Goal: Task Accomplishment & Management: Manage account settings

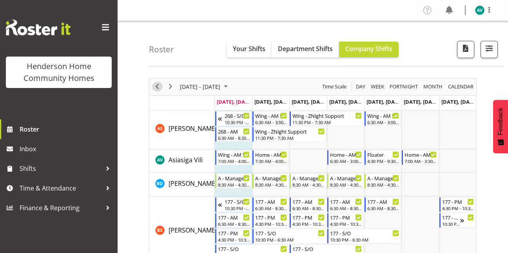
click at [161, 86] on span "Previous" at bounding box center [157, 87] width 9 height 10
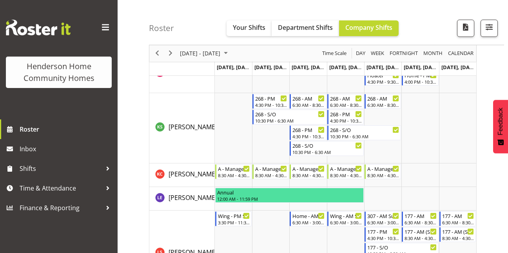
scroll to position [649, 0]
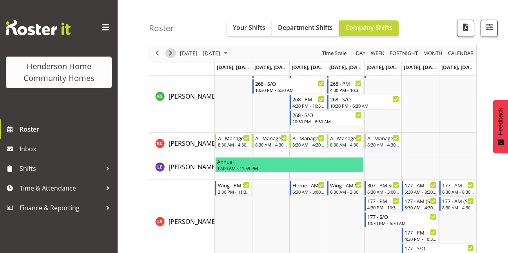
click at [175, 54] on span "Next" at bounding box center [170, 54] width 9 height 10
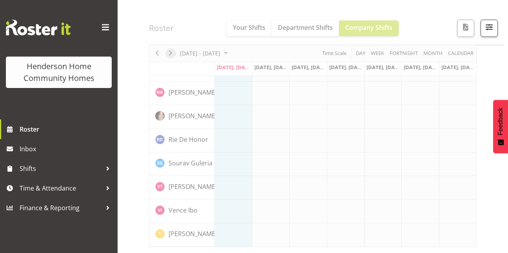
scroll to position [617, 0]
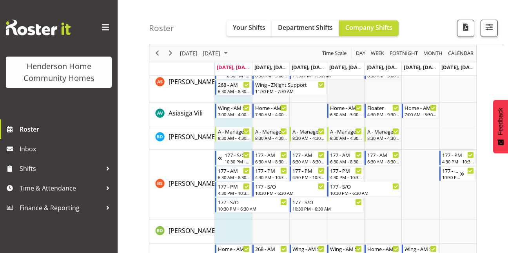
scroll to position [47, 0]
click at [359, 102] on td "Timeline Week of August 25, 2025" at bounding box center [345, 114] width 37 height 24
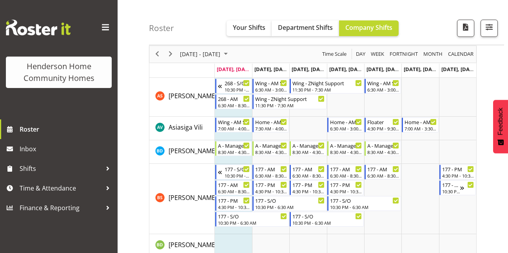
scroll to position [0, 0]
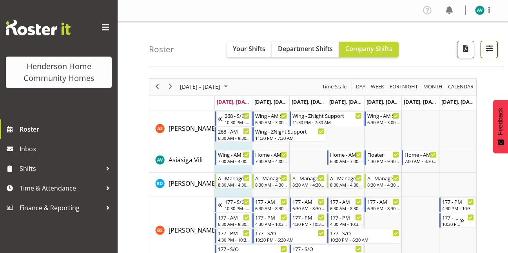
click at [495, 46] on span "button" at bounding box center [490, 48] width 10 height 10
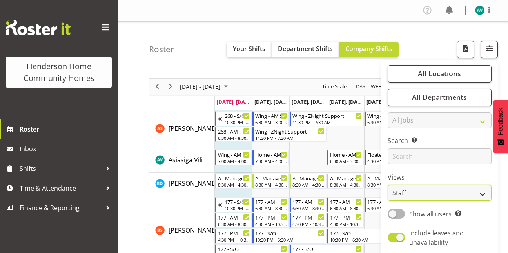
click at [412, 194] on select "Staff Role Shift - Horizontal Shift - Vertical Staff - Location" at bounding box center [440, 193] width 104 height 16
select select "role"
click at [388, 185] on select "Staff Role Shift - Horizontal Shift - Vertical Staff - Location" at bounding box center [440, 193] width 104 height 16
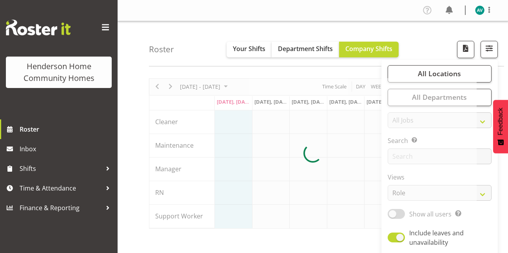
click at [433, 40] on div "Roster Your Shifts Department Shifts Company Shifts All Locations Clear 177 Hal…" at bounding box center [326, 43] width 355 height 45
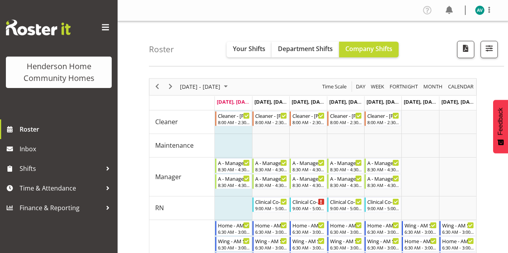
click at [433, 40] on div "Roster Your Shifts Department Shifts Company Shifts All Locations Clear 177 Hal…" at bounding box center [326, 43] width 355 height 45
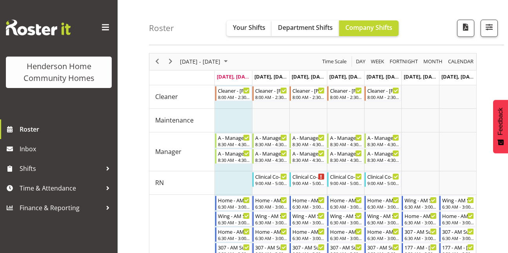
scroll to position [25, 0]
click at [175, 60] on span "Next" at bounding box center [170, 61] width 9 height 10
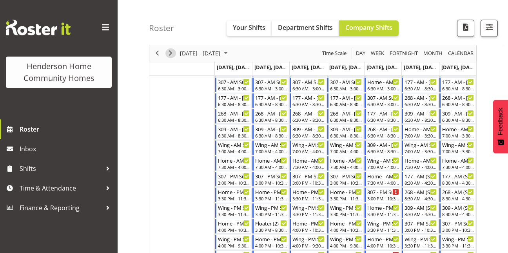
scroll to position [217, 0]
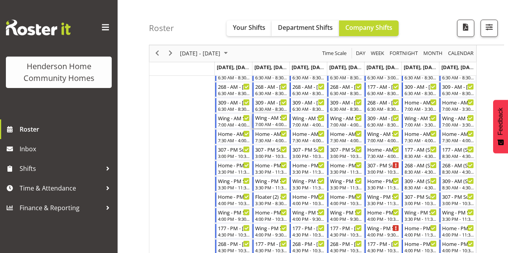
click at [270, 122] on div "7:00 AM - 4:00 PM" at bounding box center [271, 124] width 32 height 6
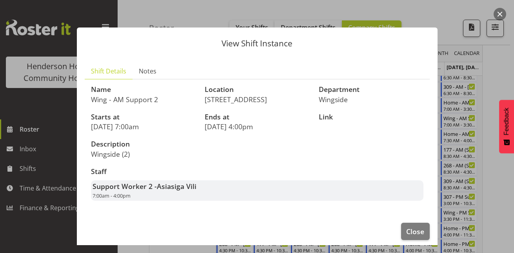
click at [499, 69] on div at bounding box center [257, 126] width 514 height 253
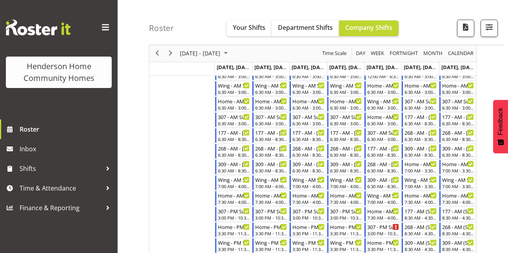
scroll to position [147, 0]
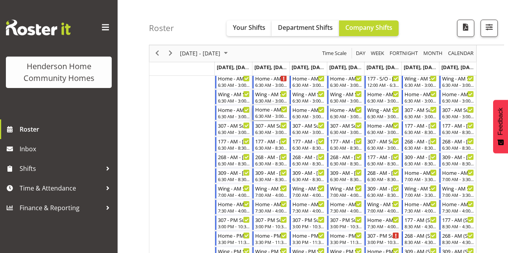
click at [273, 115] on div "6:30 AM - 3:00 PM" at bounding box center [271, 116] width 32 height 6
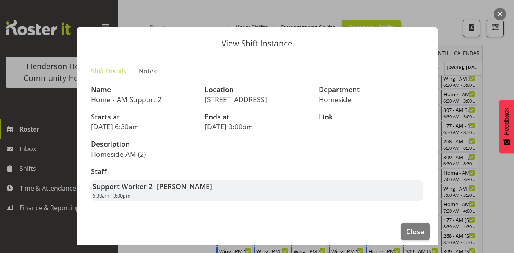
click at [505, 66] on div at bounding box center [257, 126] width 514 height 253
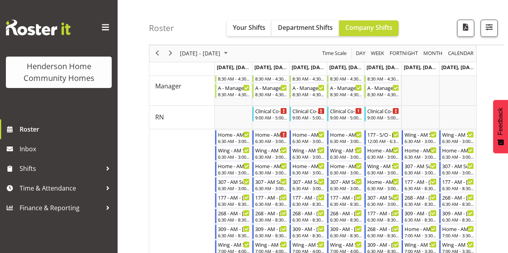
scroll to position [90, 0]
click at [265, 138] on div "6:30 AM - 3:00 PM" at bounding box center [271, 141] width 32 height 6
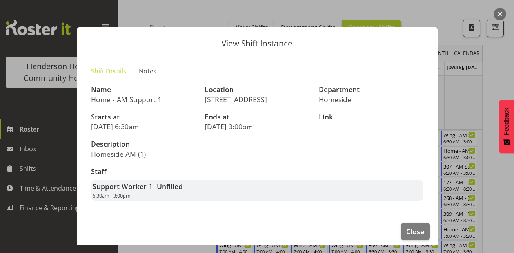
click at [496, 80] on div at bounding box center [257, 126] width 514 height 253
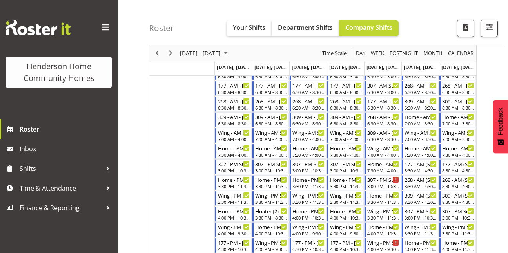
scroll to position [206, 0]
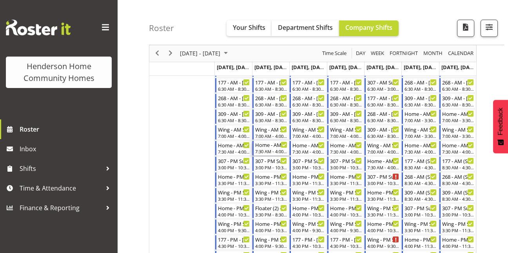
click at [276, 145] on div "Home - AM Support 3 - Arshdeep Singh" at bounding box center [271, 144] width 32 height 8
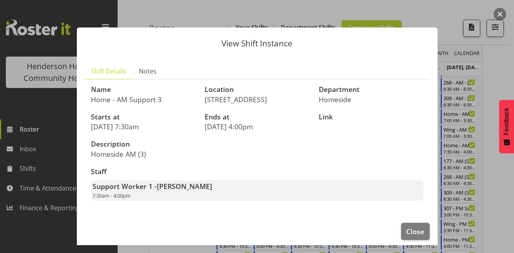
click at [496, 60] on div at bounding box center [257, 126] width 514 height 253
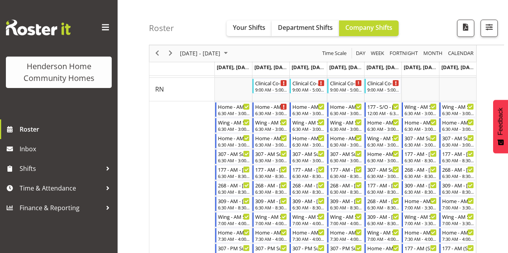
scroll to position [119, 0]
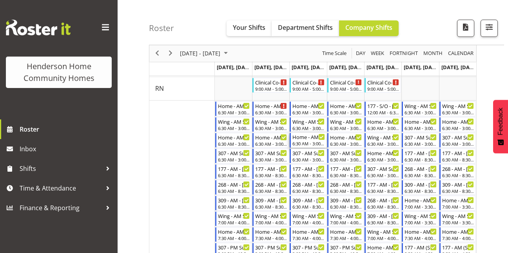
click at [308, 135] on div "Home - AM Support 2 - Maria Cerbas" at bounding box center [309, 137] width 32 height 8
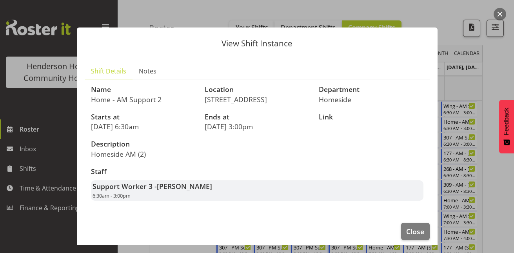
click at [459, 86] on div at bounding box center [257, 126] width 514 height 253
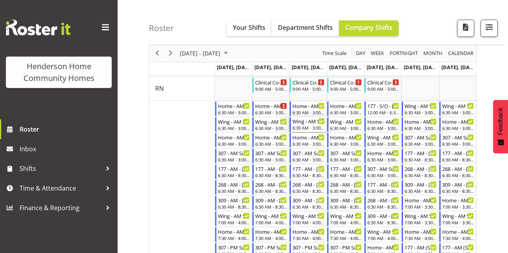
click at [309, 126] on div "6:30 AM - 3:00 PM" at bounding box center [309, 127] width 32 height 6
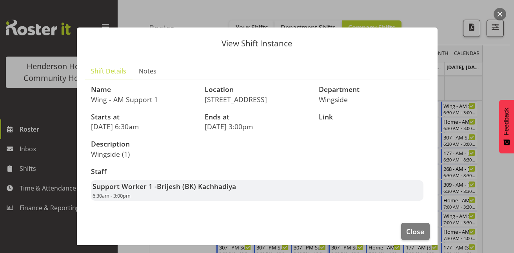
click at [470, 77] on div at bounding box center [257, 126] width 514 height 253
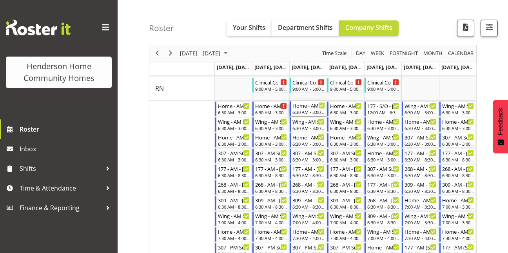
click at [311, 112] on div "6:30 AM - 3:00 PM" at bounding box center [309, 112] width 32 height 6
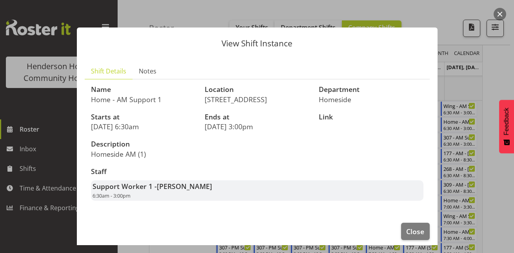
click at [472, 83] on div at bounding box center [257, 126] width 514 height 253
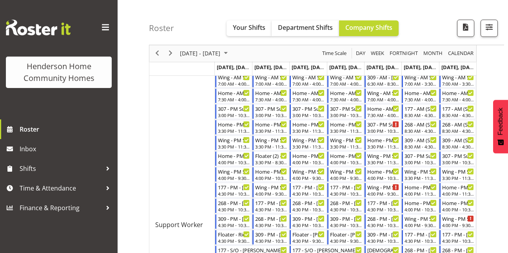
scroll to position [258, 0]
click at [384, 162] on div "3:30 PM - 11:30 PM" at bounding box center [384, 161] width 32 height 6
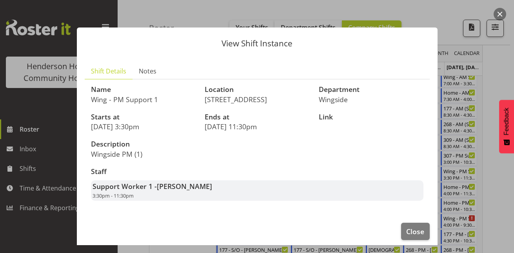
click at [457, 135] on div at bounding box center [257, 126] width 514 height 253
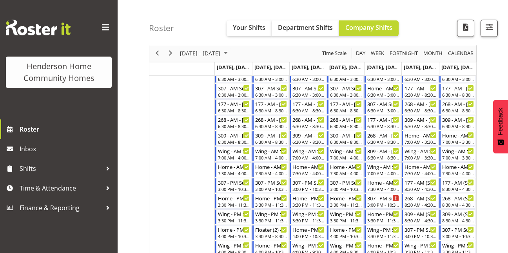
scroll to position [184, 0]
click at [173, 50] on span "Next" at bounding box center [170, 54] width 9 height 10
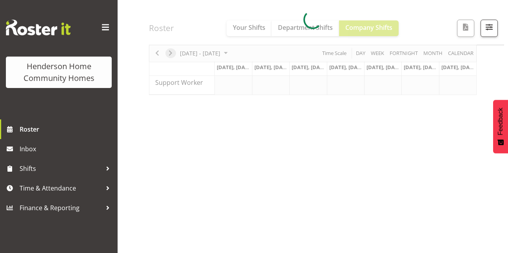
scroll to position [133, 0]
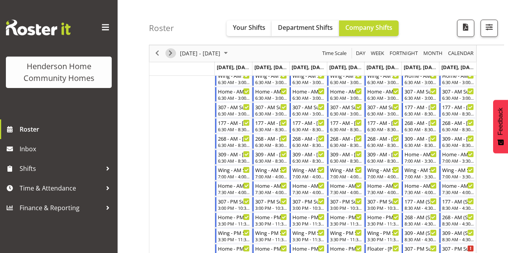
scroll to position [166, 0]
click at [235, 175] on div "7:00 AM - 4:00 PM" at bounding box center [234, 175] width 32 height 6
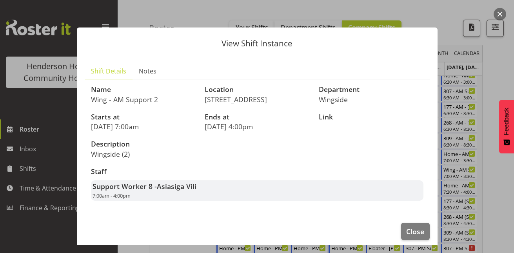
click at [495, 55] on div at bounding box center [257, 126] width 514 height 253
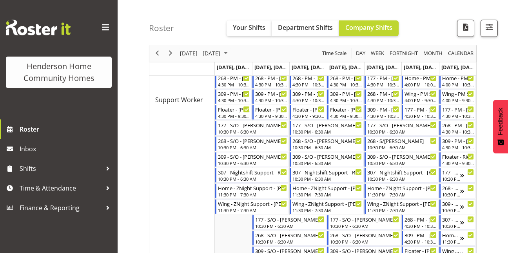
scroll to position [382, 0]
click at [237, 116] on div "4:30 PM - 9:30 PM" at bounding box center [234, 116] width 32 height 6
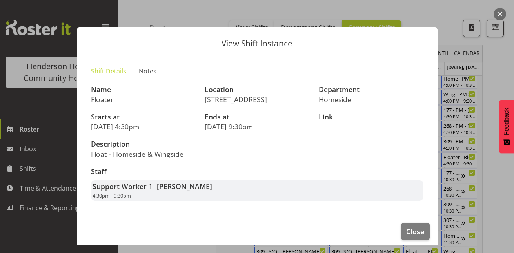
click at [495, 60] on div at bounding box center [257, 126] width 514 height 253
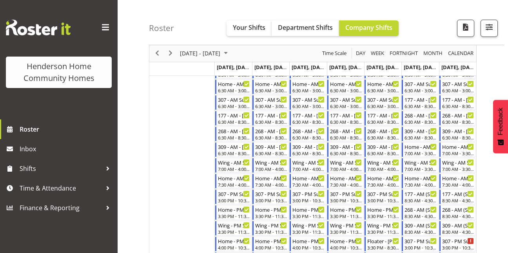
scroll to position [177, 0]
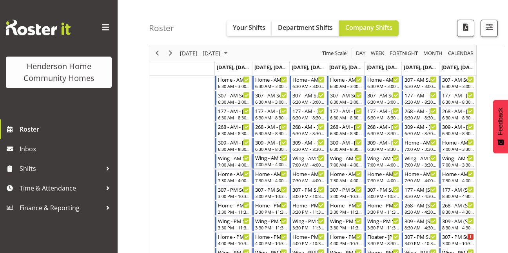
click at [268, 164] on div "7:00 AM - 4:00 PM" at bounding box center [271, 164] width 32 height 6
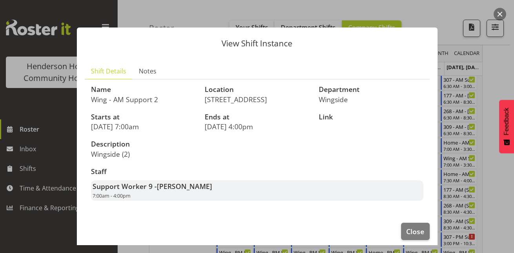
click at [501, 66] on div at bounding box center [257, 126] width 514 height 253
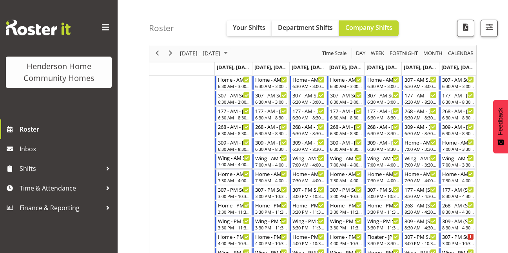
click at [233, 163] on div "7:00 AM - 4:00 PM" at bounding box center [234, 164] width 32 height 6
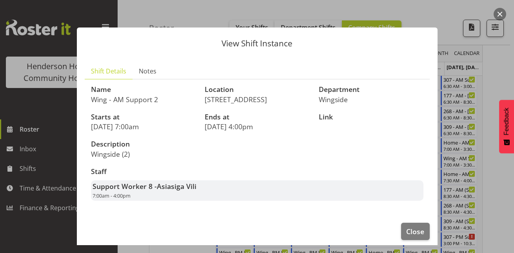
click at [500, 89] on div at bounding box center [257, 126] width 514 height 253
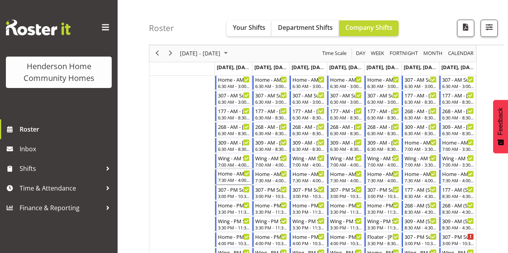
click at [234, 177] on div "Home - AM Support 3 - Brijesh (BK) Kachhadiya 7:30 AM - 4:00 PM" at bounding box center [234, 176] width 32 height 15
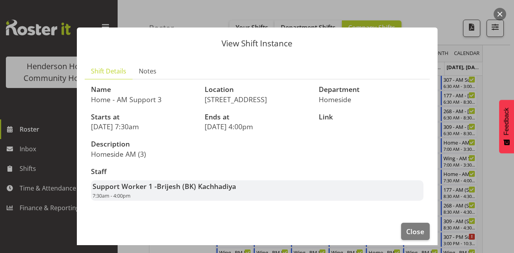
click at [508, 66] on div at bounding box center [257, 126] width 514 height 253
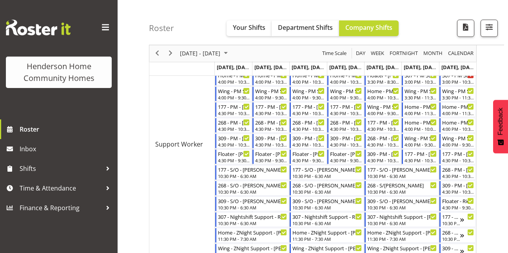
scroll to position [339, 0]
click at [171, 54] on span "Next" at bounding box center [170, 54] width 9 height 10
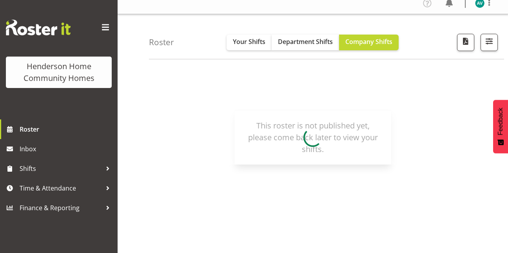
scroll to position [7, 0]
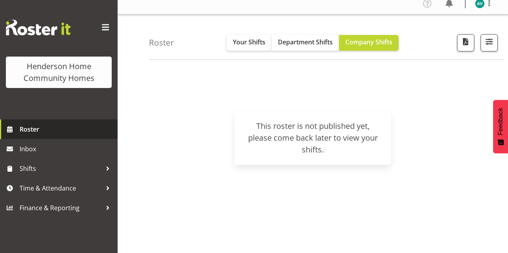
click at [49, 128] on span "Roster" at bounding box center [67, 129] width 94 height 12
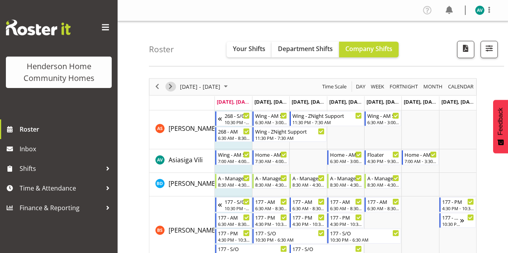
click at [171, 85] on span "Next" at bounding box center [170, 87] width 9 height 10
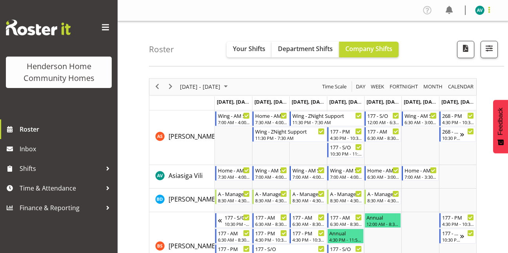
click at [488, 8] on span at bounding box center [489, 9] width 9 height 9
click at [446, 44] on link "Log Out" at bounding box center [456, 41] width 75 height 14
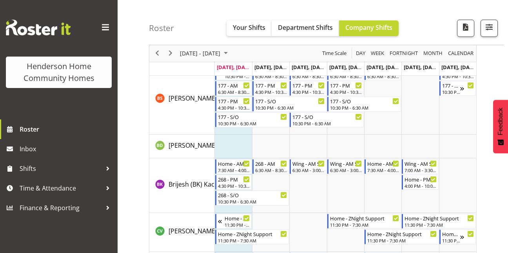
scroll to position [131, 0]
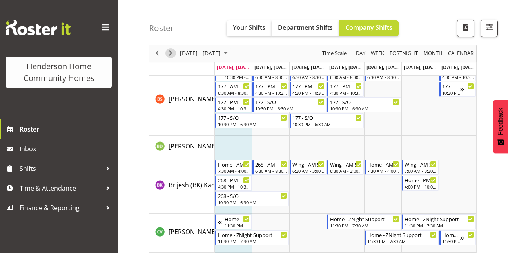
click at [171, 52] on span "Next" at bounding box center [170, 54] width 9 height 10
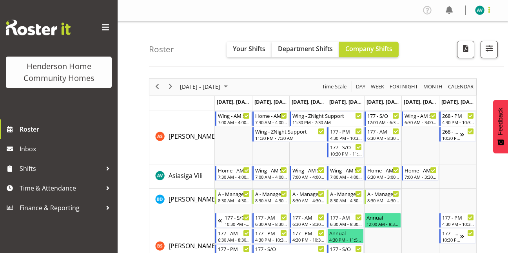
click at [485, 8] on span at bounding box center [489, 9] width 9 height 9
click at [445, 42] on link "Log Out" at bounding box center [456, 41] width 75 height 14
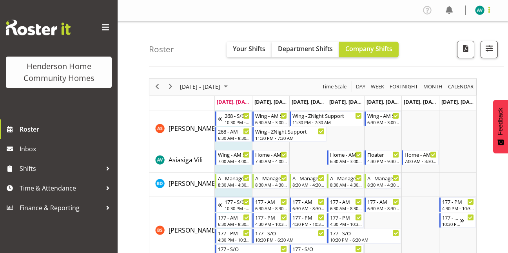
click at [490, 10] on span at bounding box center [489, 9] width 9 height 9
click at [447, 43] on link "Log Out" at bounding box center [456, 41] width 75 height 14
